Goal: Find specific page/section: Find specific page/section

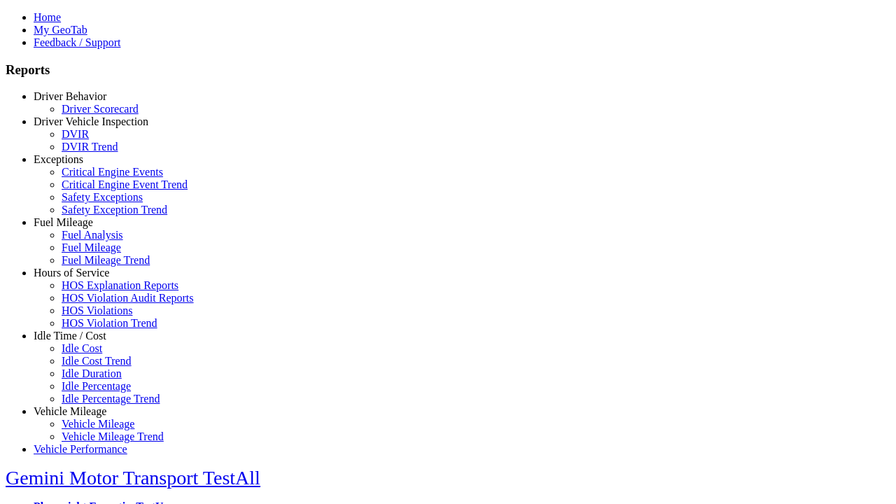
click at [80, 342] on link "Idle Time / Cost" at bounding box center [70, 336] width 73 height 12
click at [91, 354] on link "Idle Cost" at bounding box center [82, 348] width 41 height 12
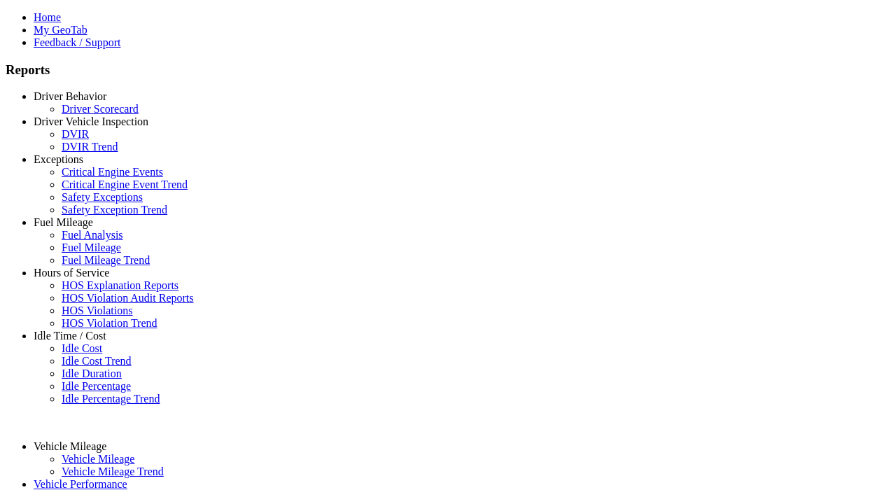
select select "**"
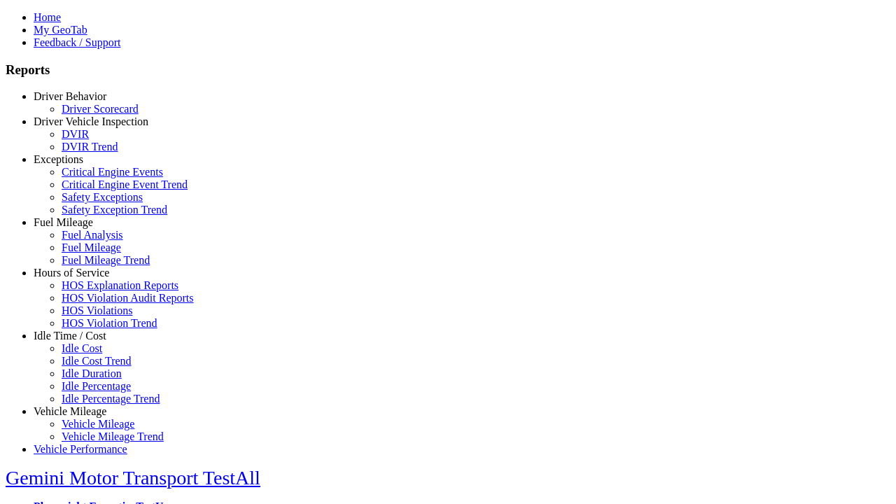
type input "**********"
